Goal: Download file/media

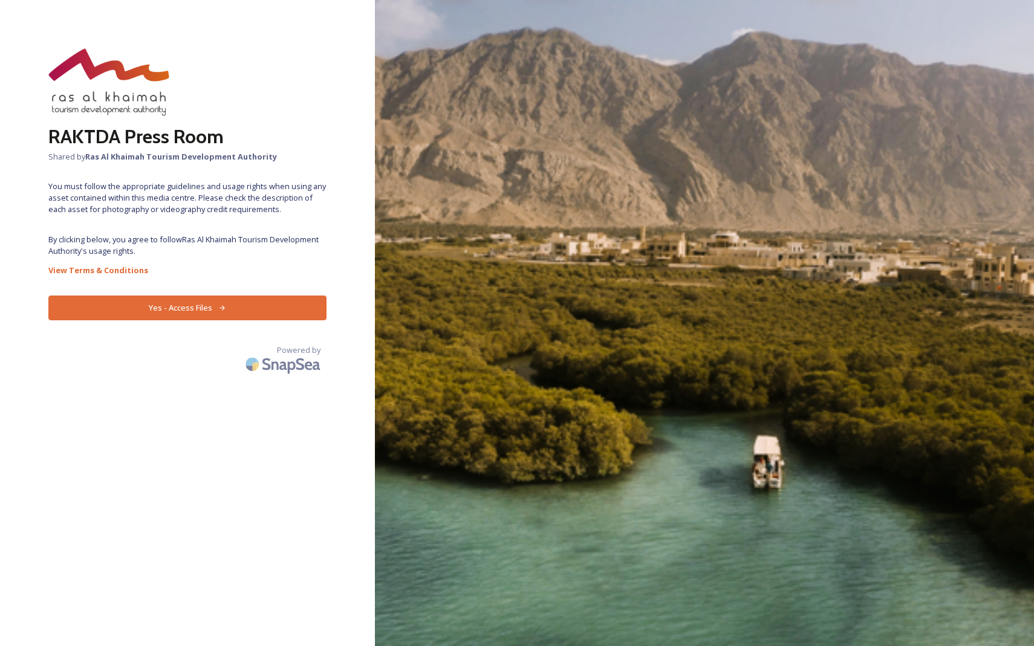
click at [219, 311] on icon at bounding box center [222, 308] width 8 height 8
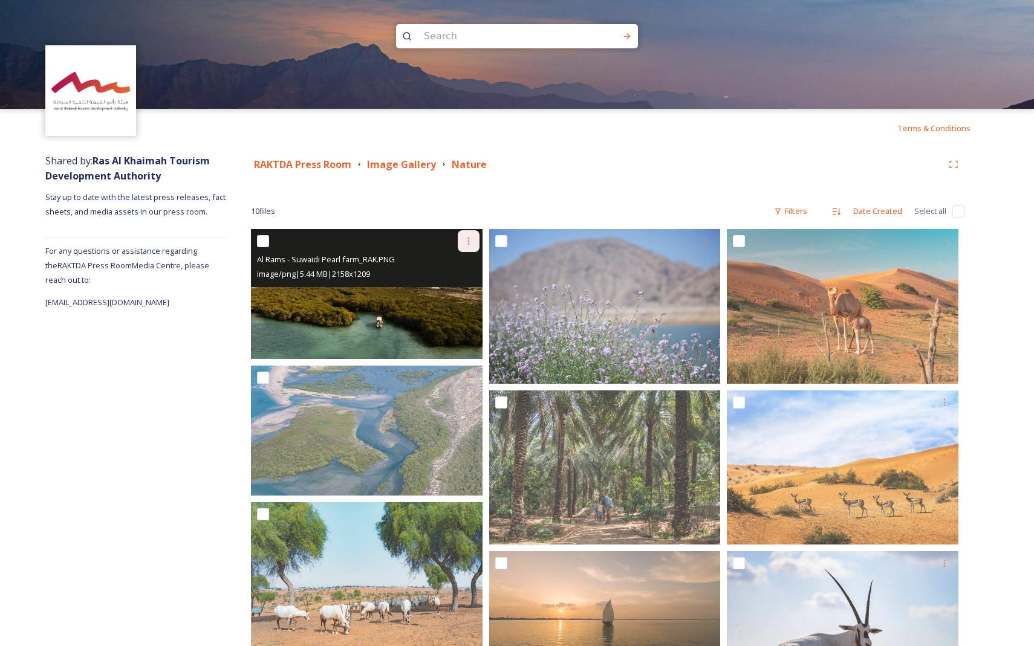
click at [467, 247] on div at bounding box center [469, 241] width 22 height 22
click at [468, 291] on span "Download" at bounding box center [454, 290] width 37 height 11
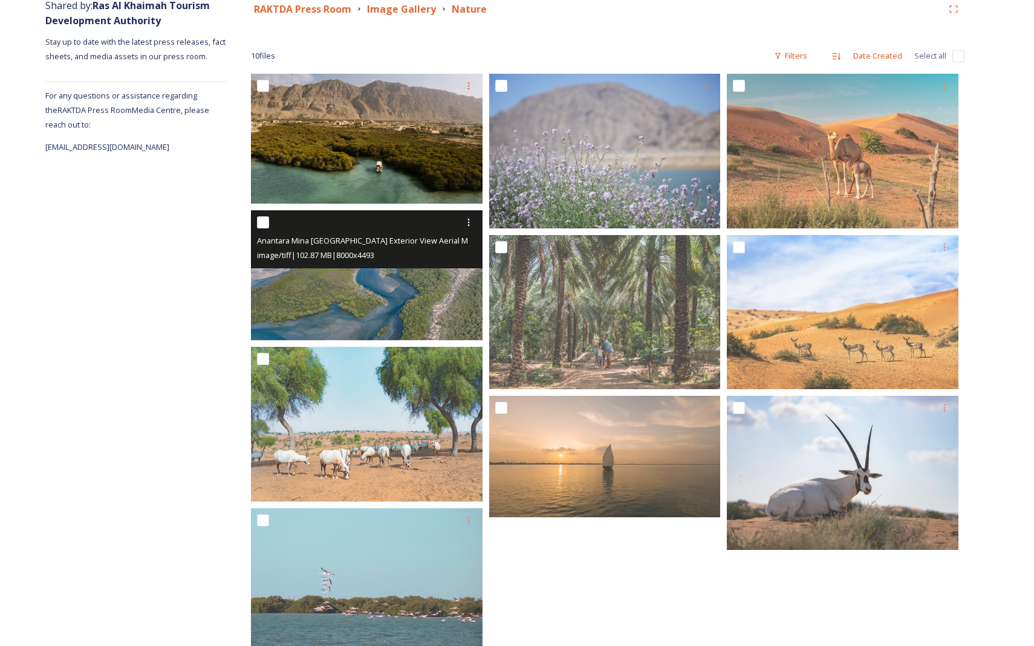
scroll to position [198, 0]
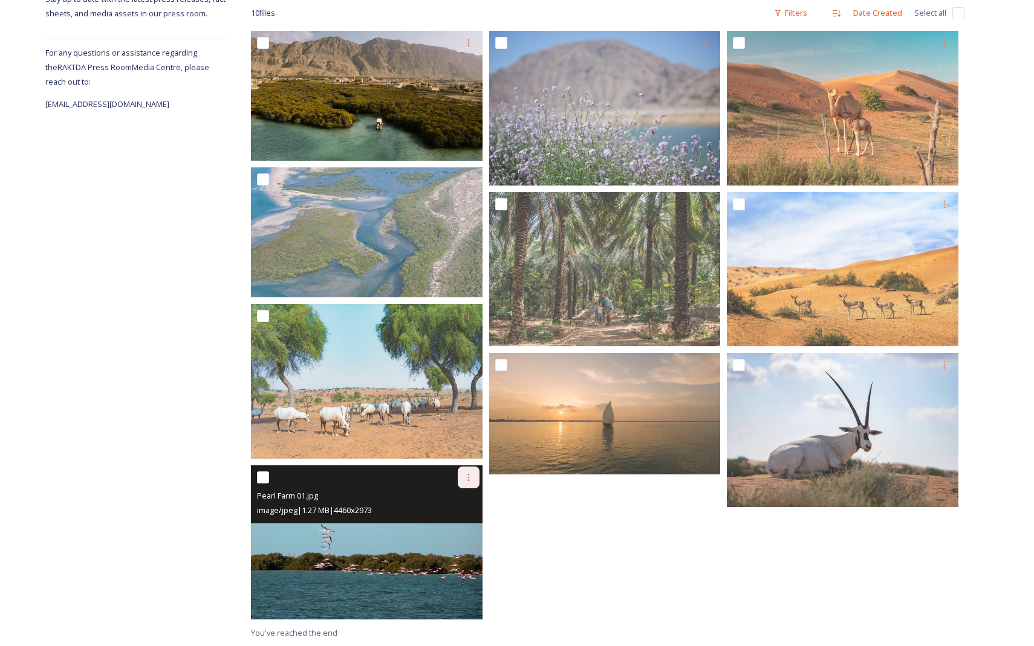
click at [467, 457] on icon at bounding box center [469, 478] width 10 height 10
click at [463, 457] on span "Download" at bounding box center [454, 527] width 37 height 11
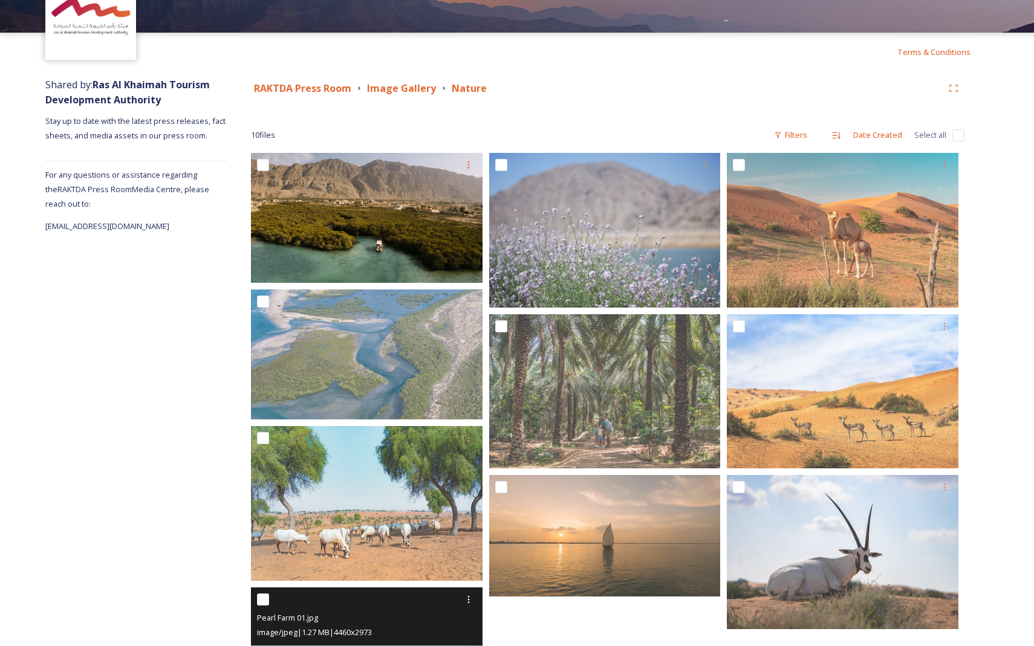
scroll to position [0, 0]
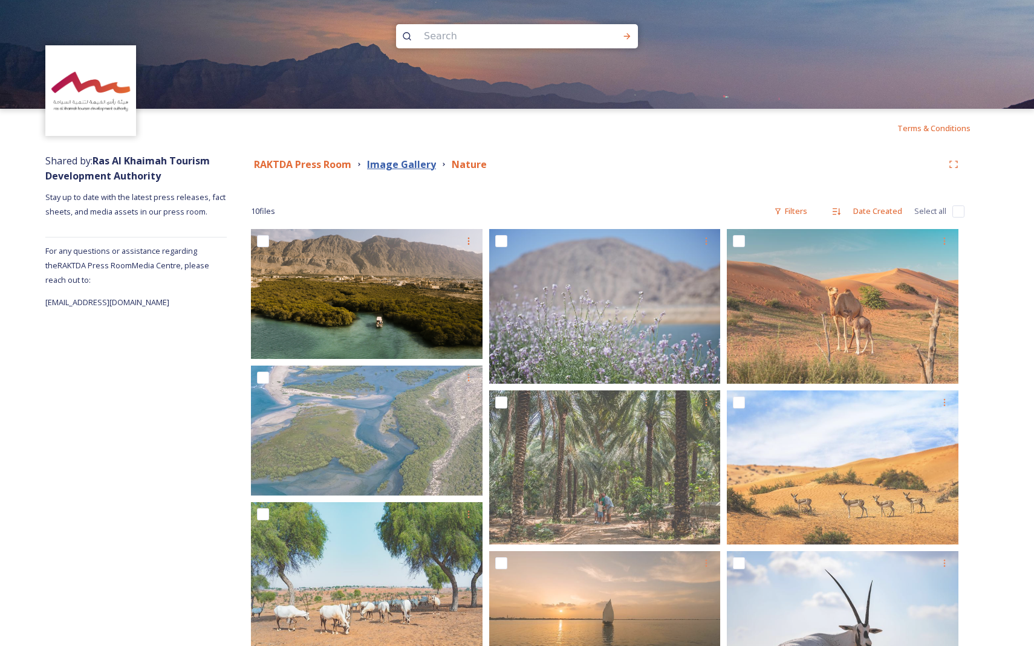
click at [412, 166] on strong "Image Gallery" at bounding box center [401, 164] width 69 height 13
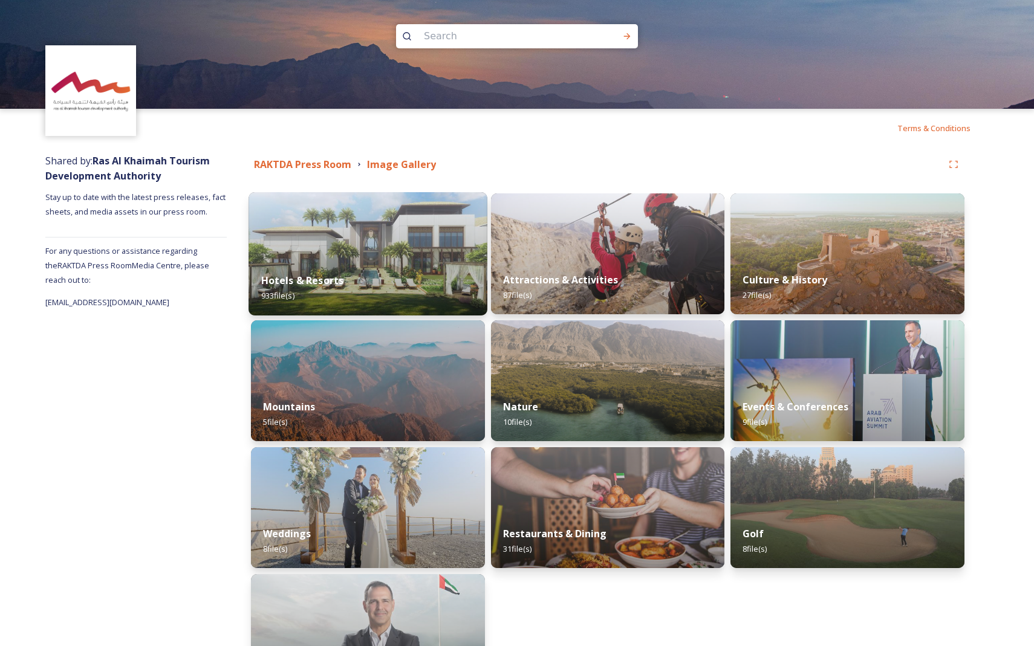
click at [368, 248] on img at bounding box center [368, 253] width 238 height 123
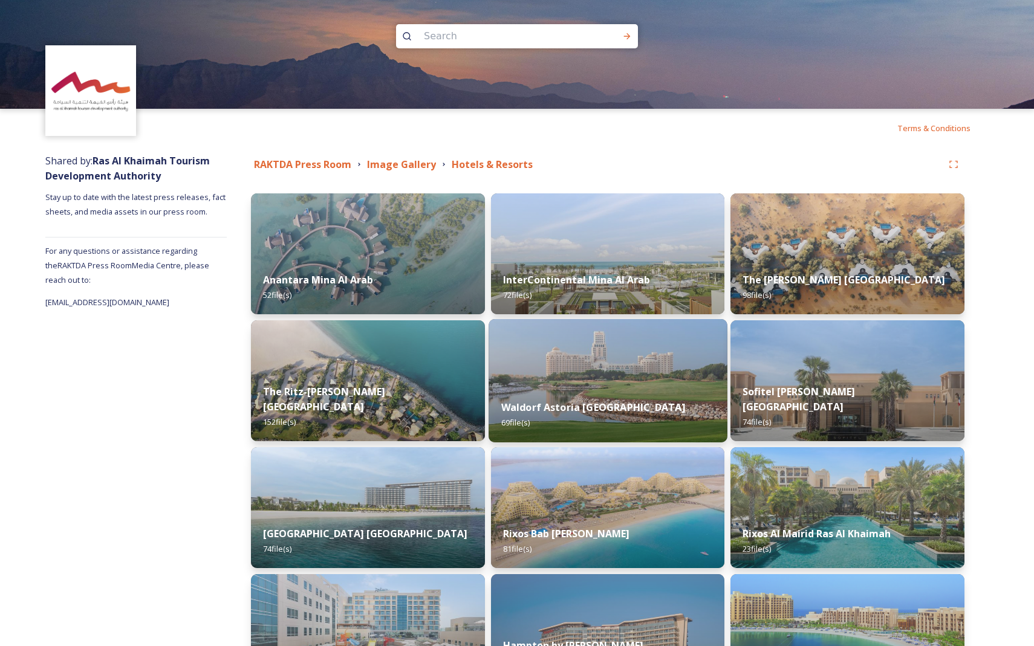
click at [595, 366] on img at bounding box center [608, 380] width 238 height 123
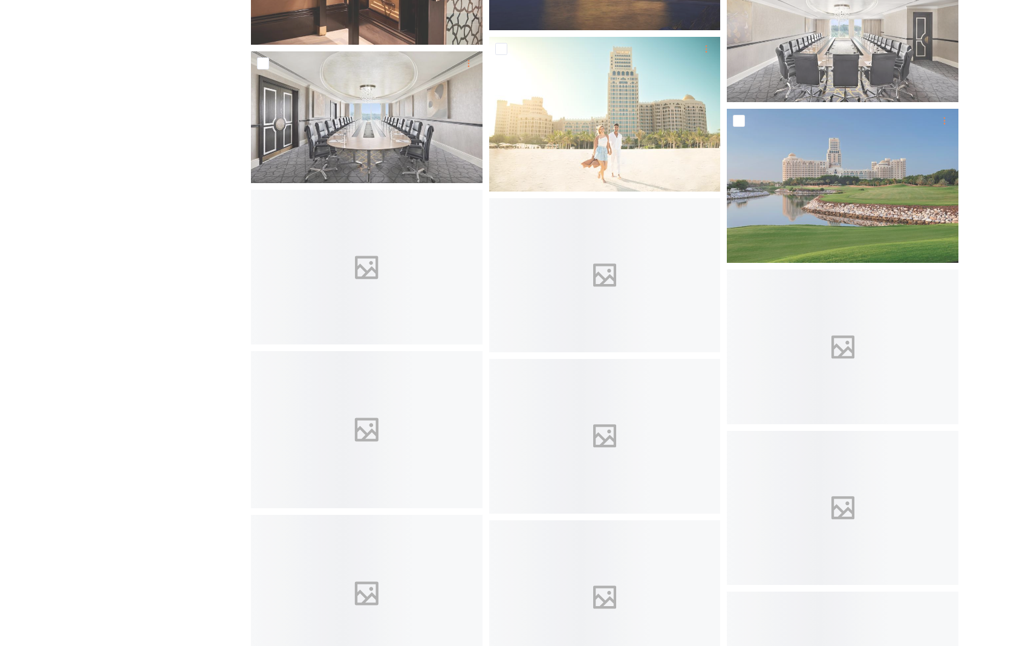
scroll to position [1211, 0]
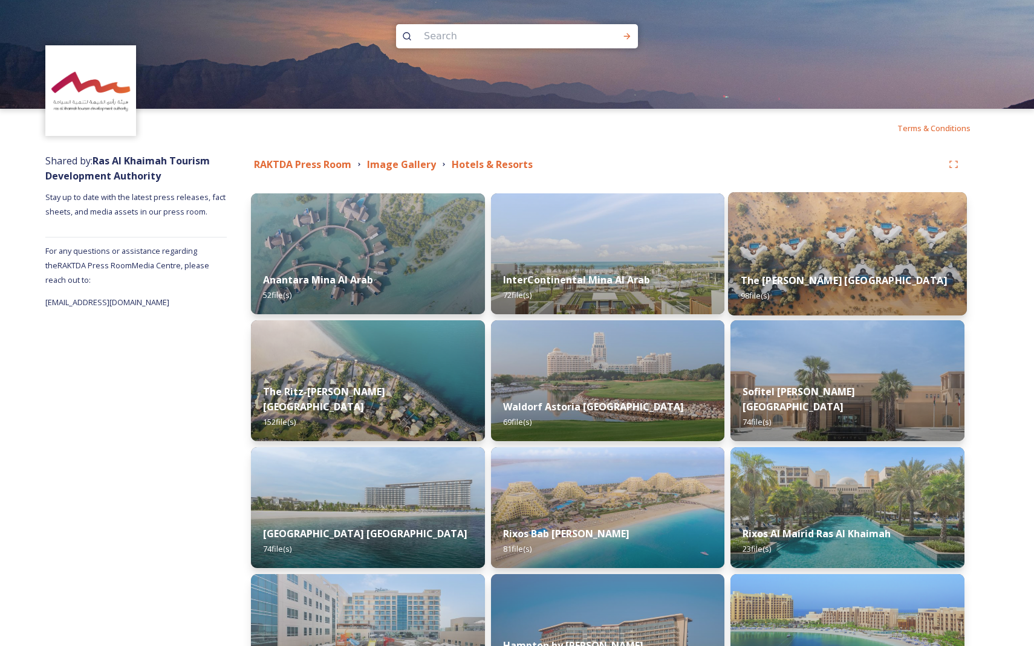
click at [761, 251] on img at bounding box center [847, 253] width 238 height 123
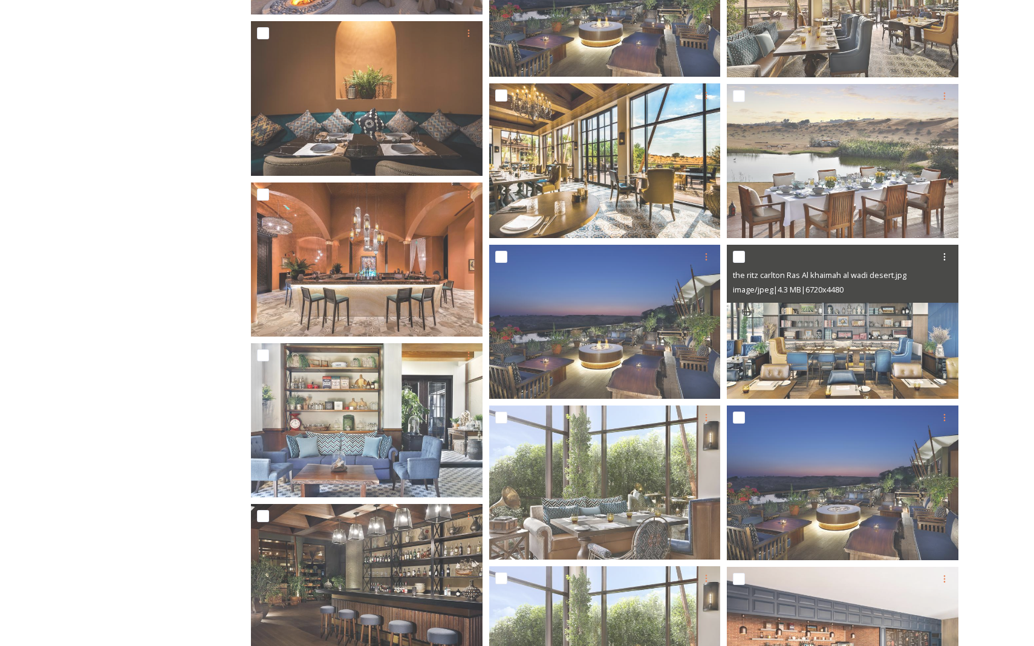
scroll to position [1518, 0]
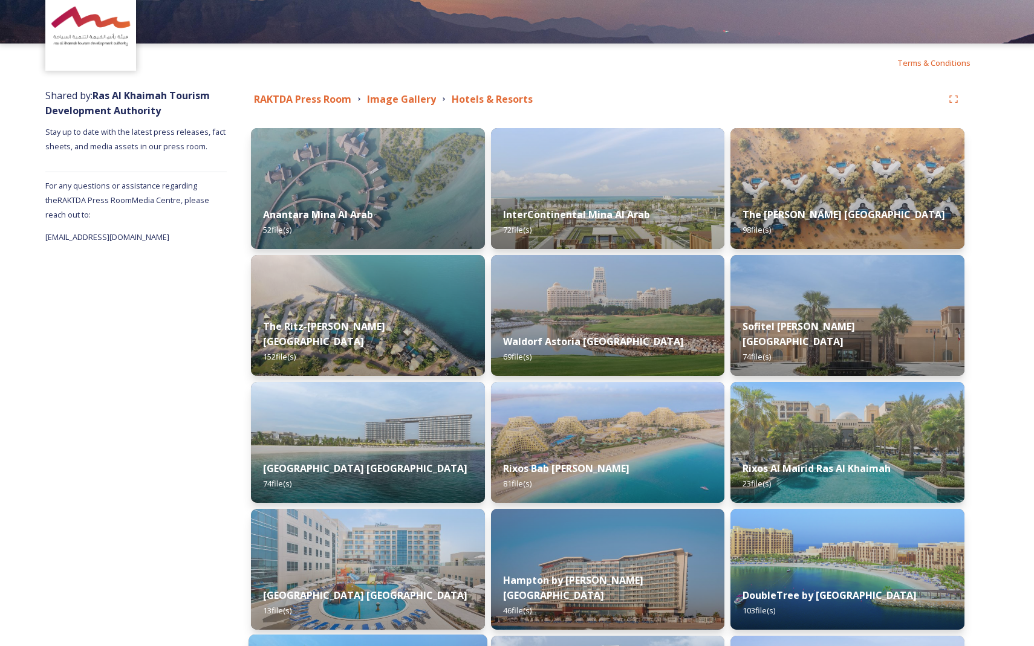
scroll to position [63, 0]
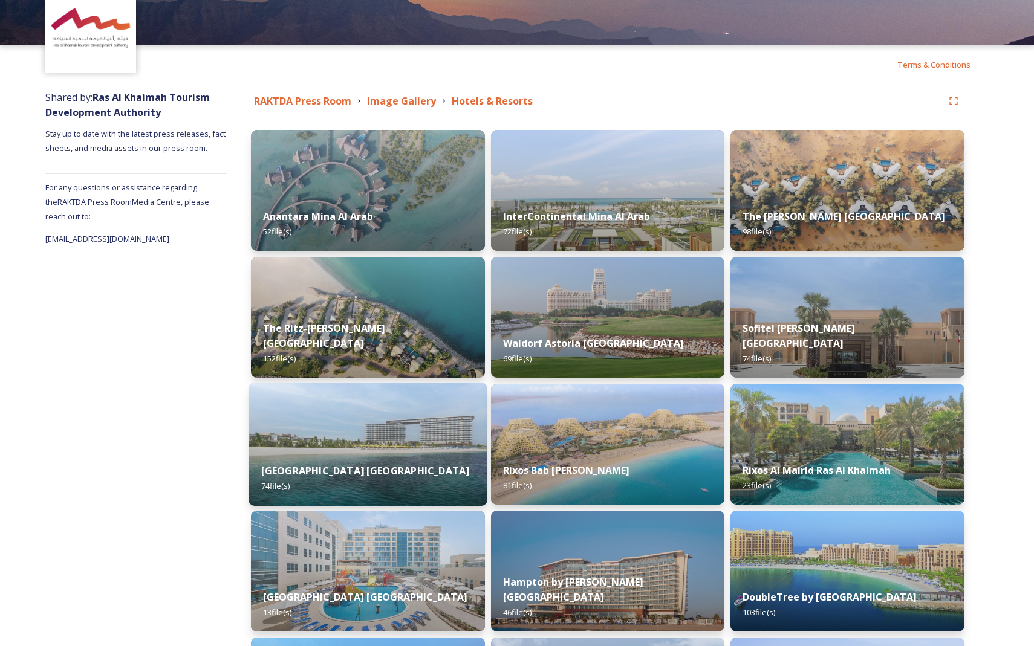
click at [408, 457] on strong "[GEOGRAPHIC_DATA] [GEOGRAPHIC_DATA]" at bounding box center [365, 470] width 209 height 13
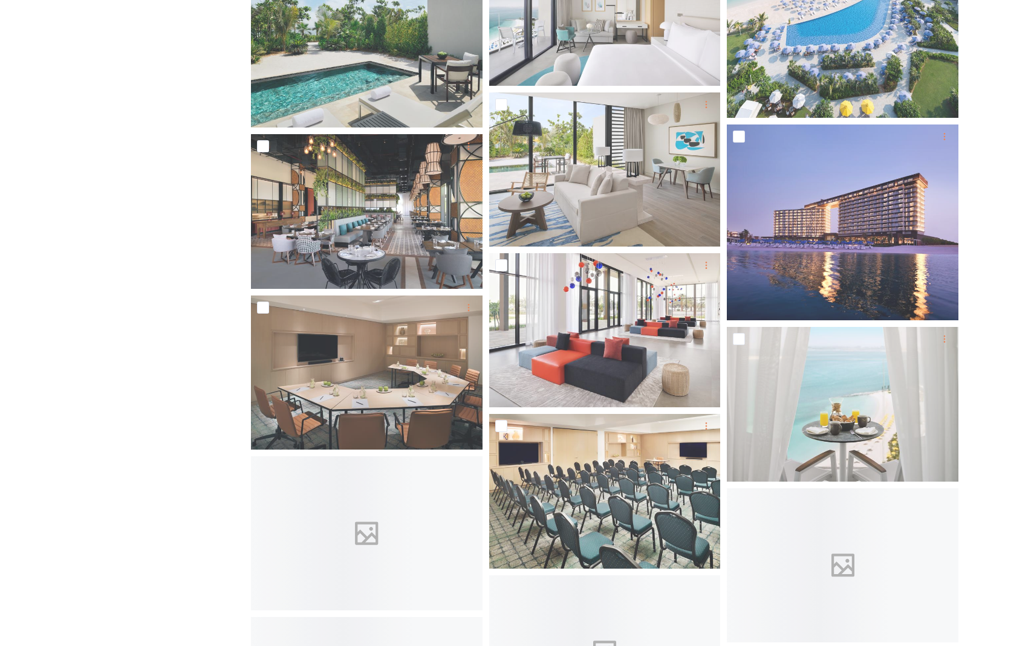
scroll to position [3159, 0]
